Goal: Information Seeking & Learning: Understand process/instructions

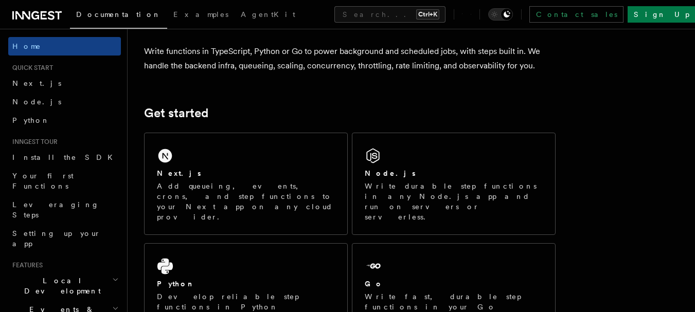
scroll to position [94, 0]
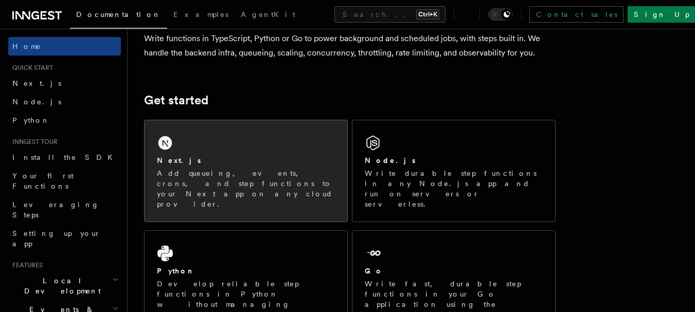
click at [264, 164] on div "Next.js" at bounding box center [246, 160] width 178 height 11
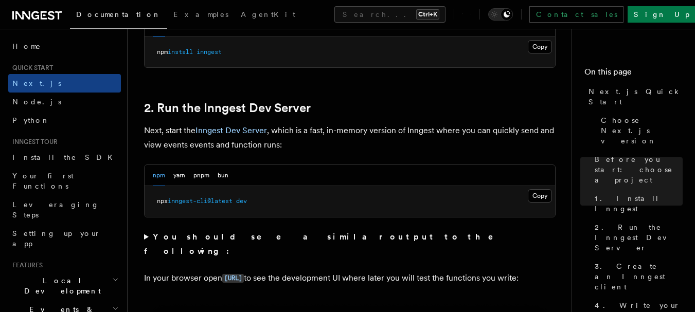
scroll to position [663, 0]
click at [545, 195] on button "Copy Copied" at bounding box center [540, 194] width 24 height 13
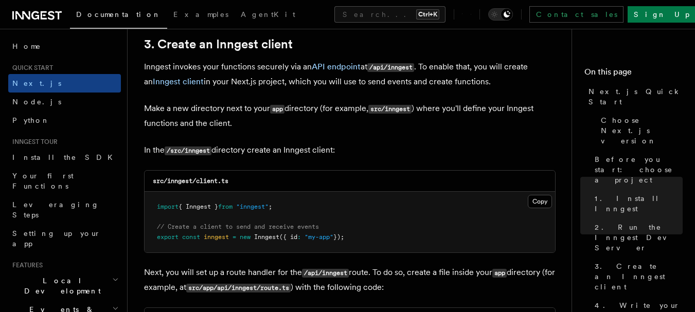
scroll to position [1242, 0]
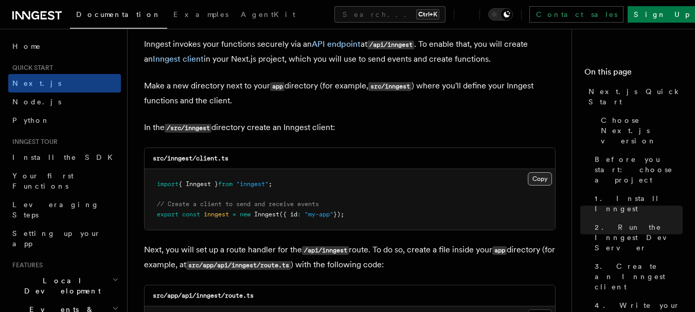
click at [542, 182] on button "Copy Copied" at bounding box center [540, 178] width 24 height 13
